Goal: Find specific page/section: Find specific page/section

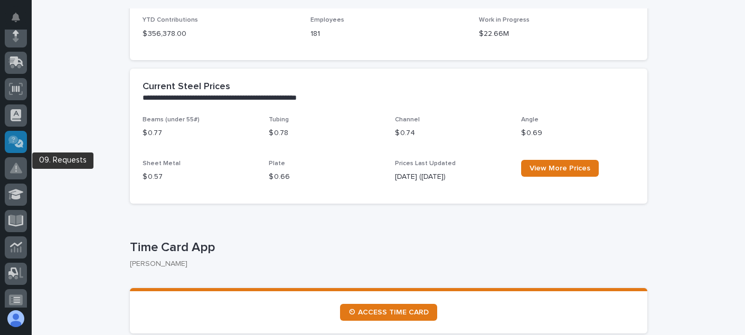
scroll to position [91, 0]
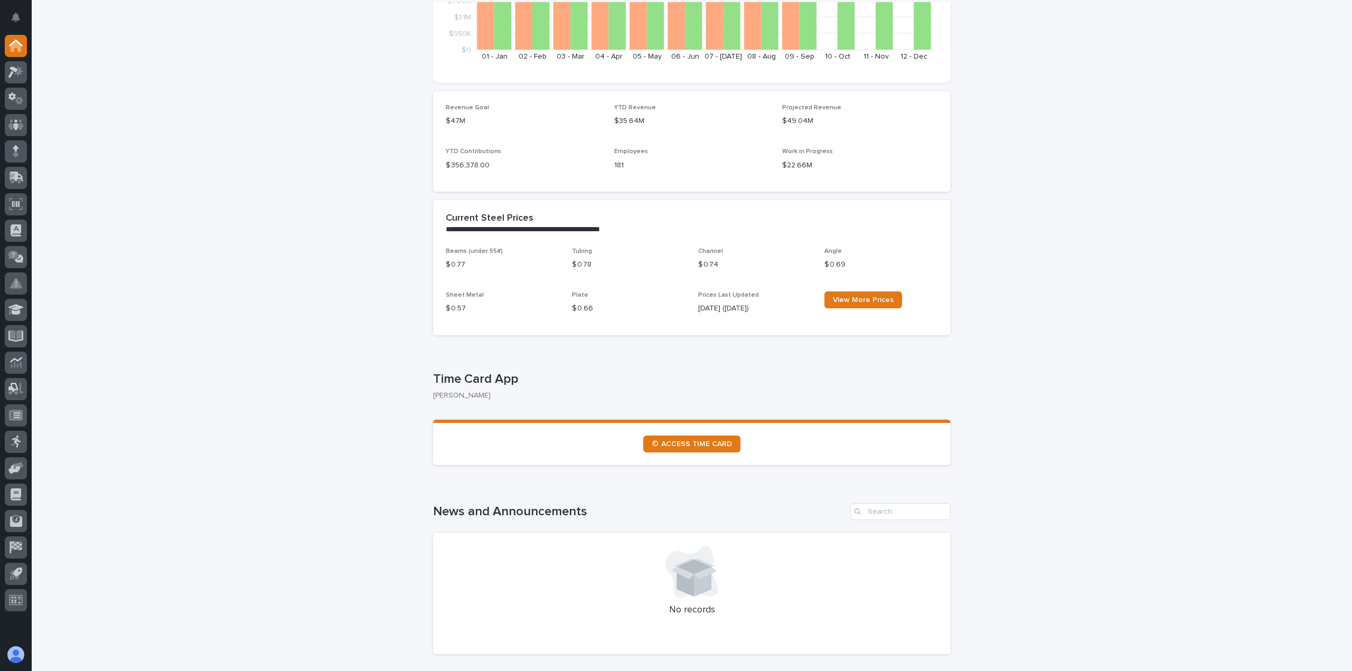
scroll to position [264, 0]
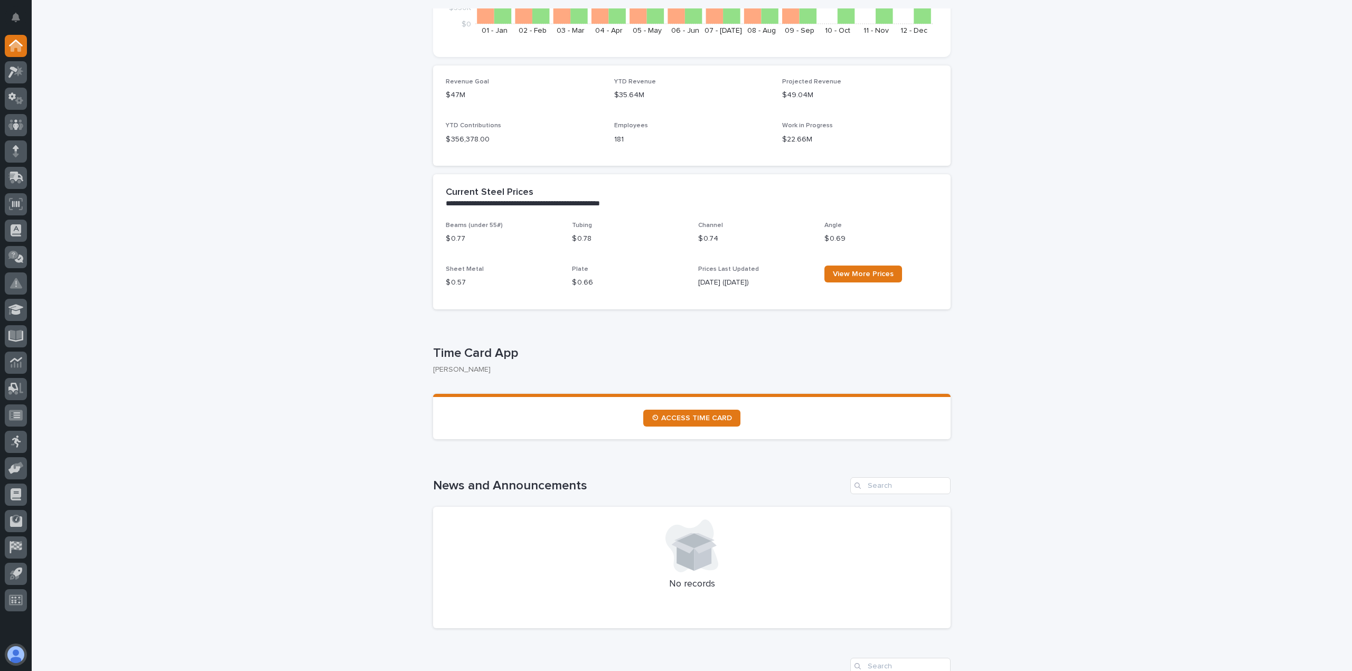
click at [11, 648] on button "button" at bounding box center [16, 655] width 22 height 22
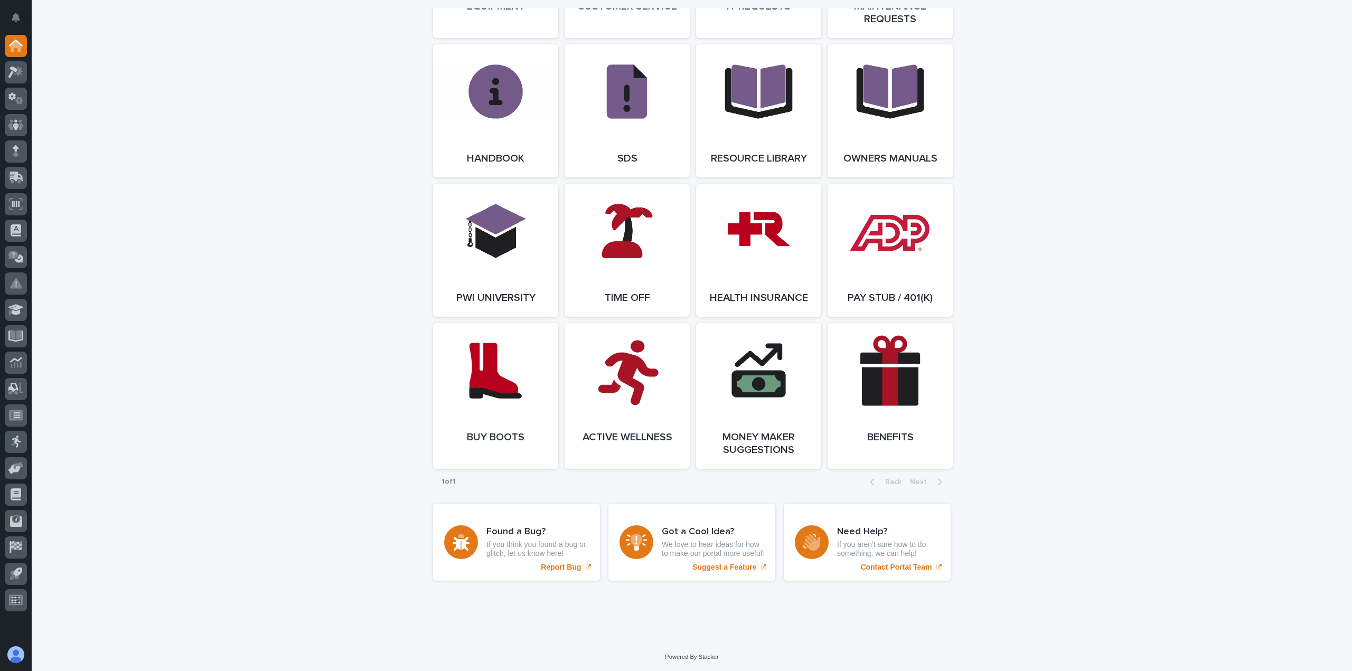
scroll to position [1377, 0]
click at [636, 268] on link "Open Link" at bounding box center [626, 249] width 125 height 133
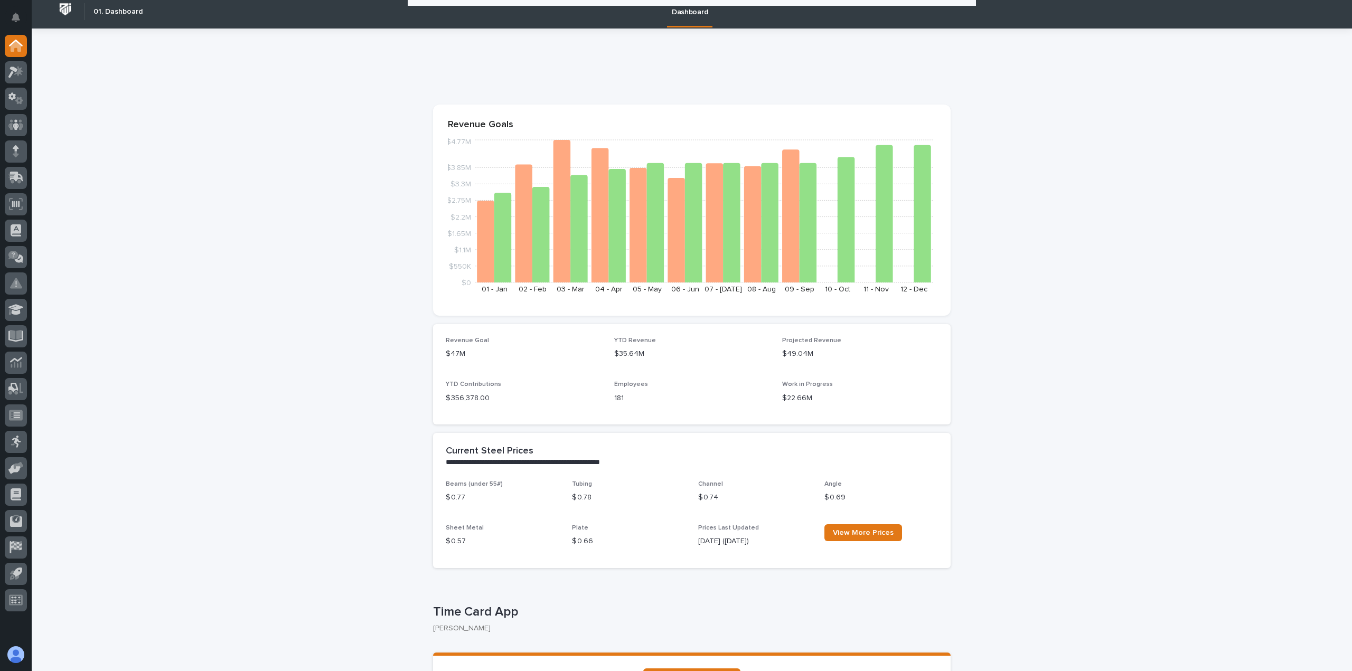
scroll to position [0, 0]
